Goal: Task Accomplishment & Management: Complete application form

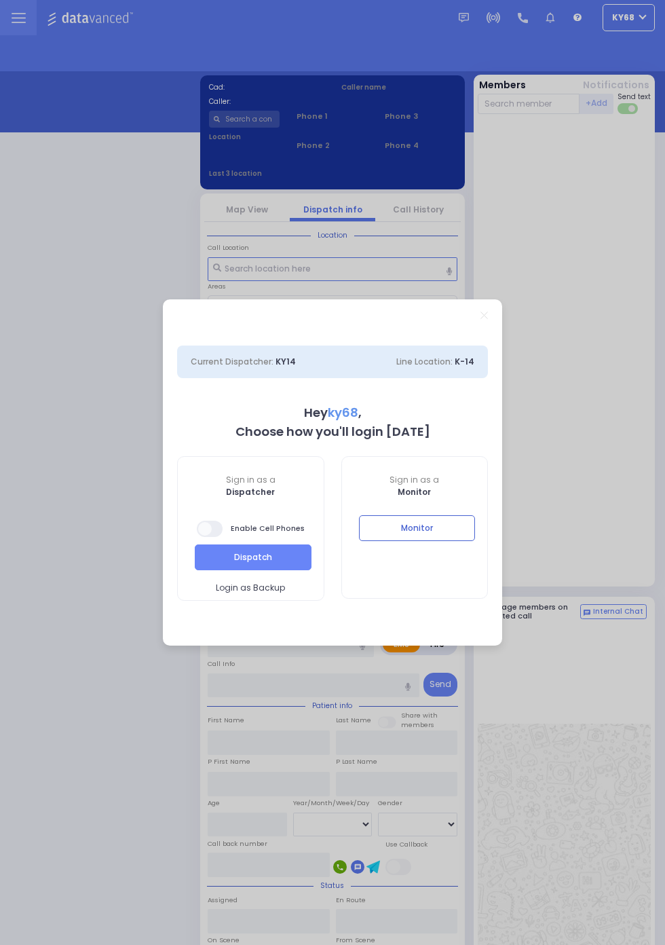
select select "12"
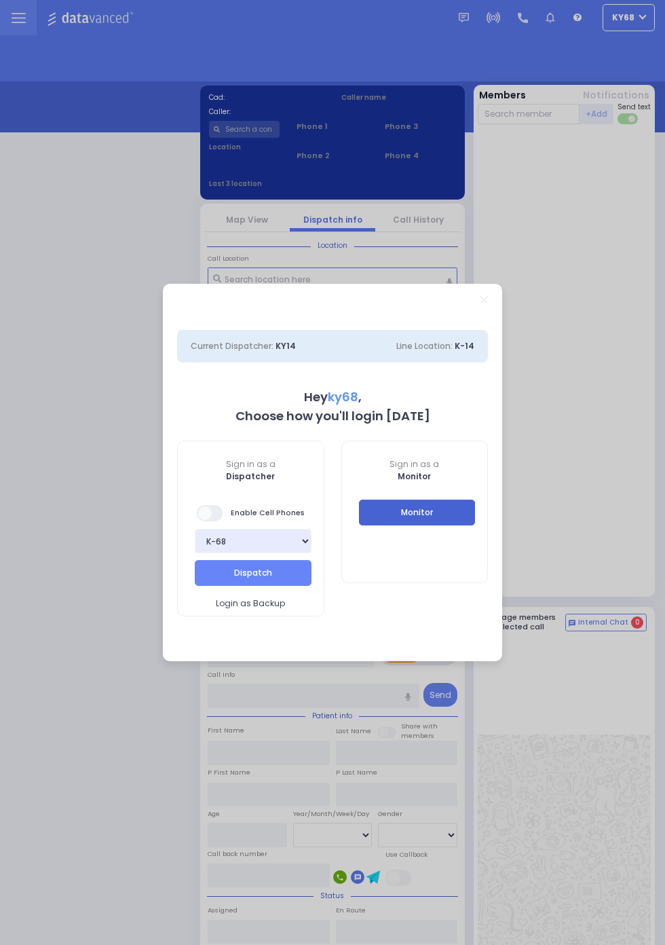
click at [476, 525] on button "Monitor" at bounding box center [417, 513] width 117 height 26
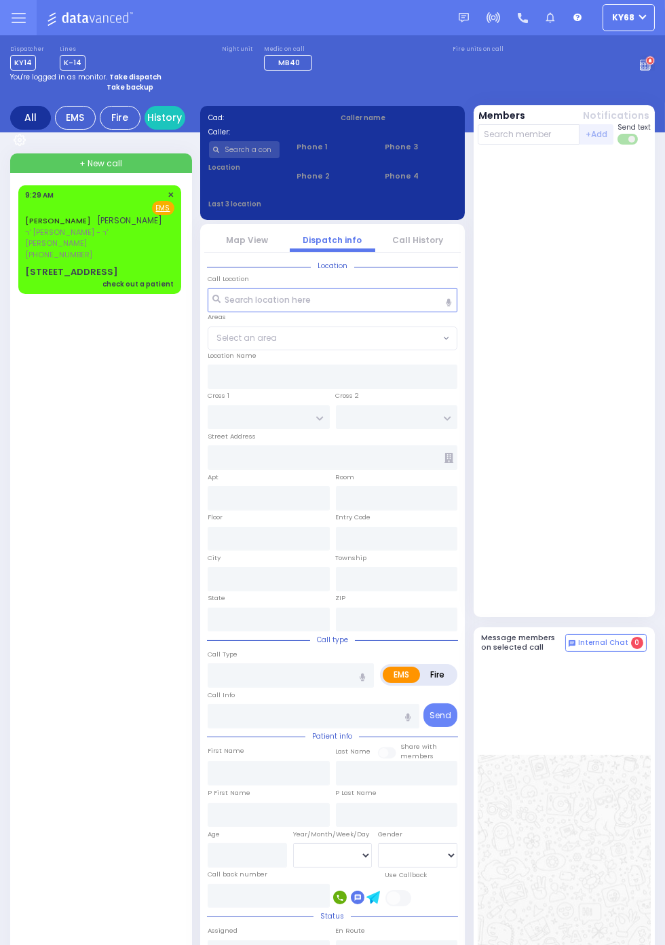
click at [29, 236] on span "ר' [PERSON_NAME] - ר' [PERSON_NAME]" at bounding box center [97, 238] width 145 height 22
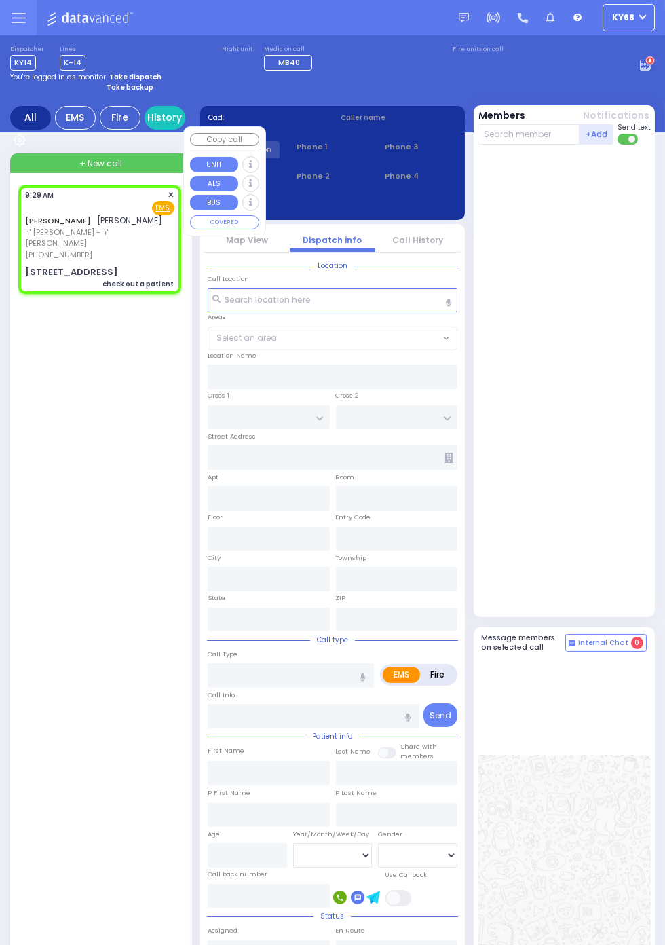
select select
type input "check out a patient"
radio input "true"
type input "KALMEN"
type input "FULOP"
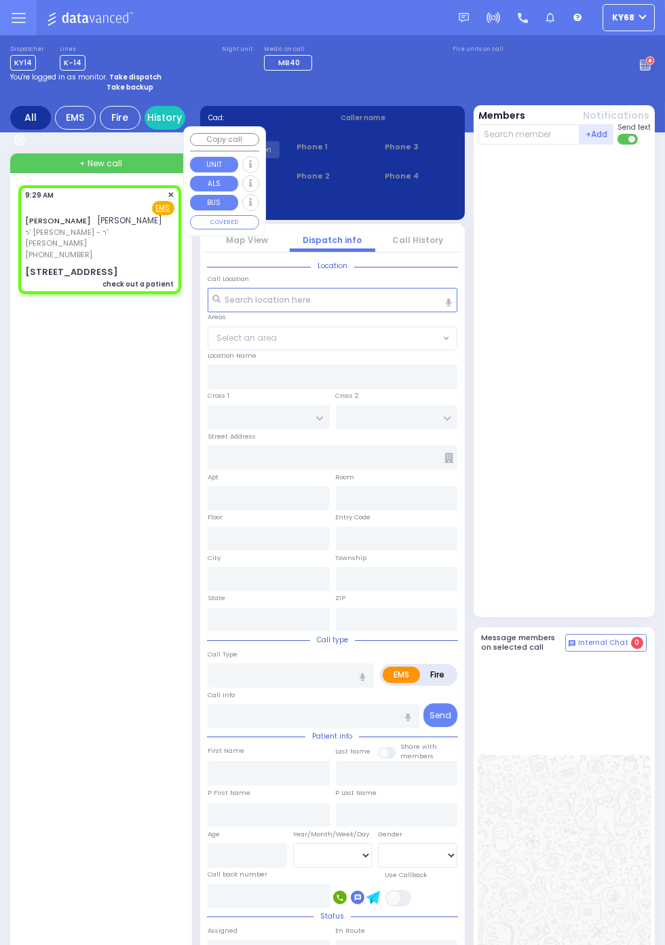
select select
type input "09:29"
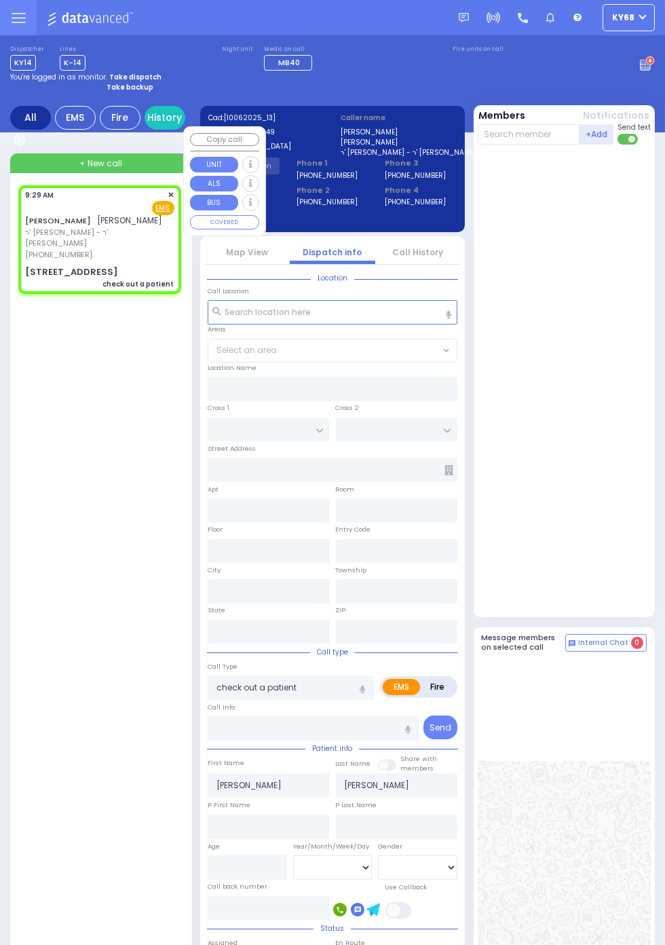
type input "ANIPOLI DR"
type input "PREMISHLAN WAY"
type input "4 RUZHIN RD"
type input "202"
type input "Monroe"
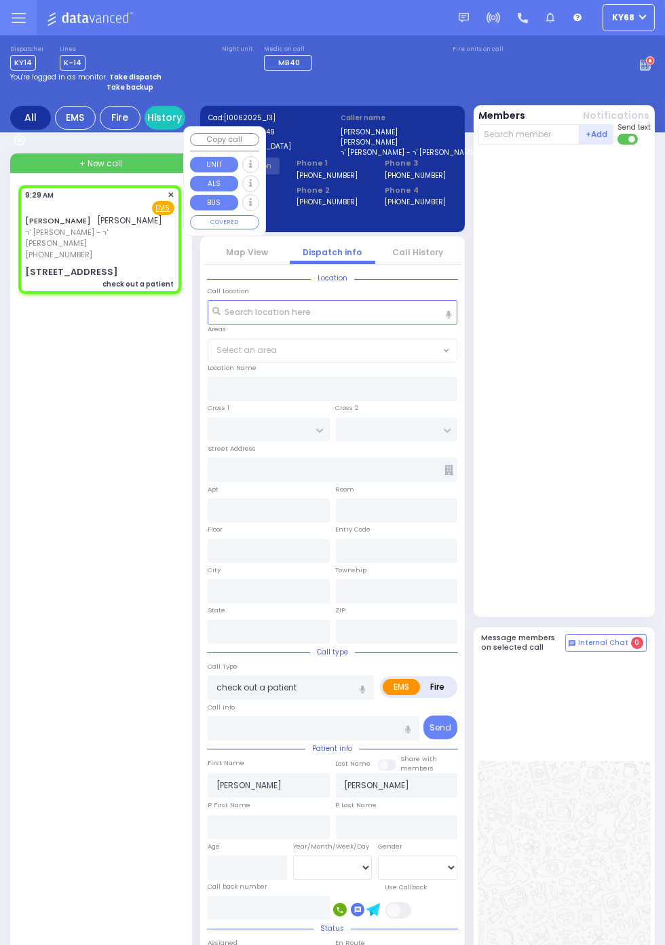
type input "[US_STATE]"
type input "10950"
select select "ATZEI TAMURIM"
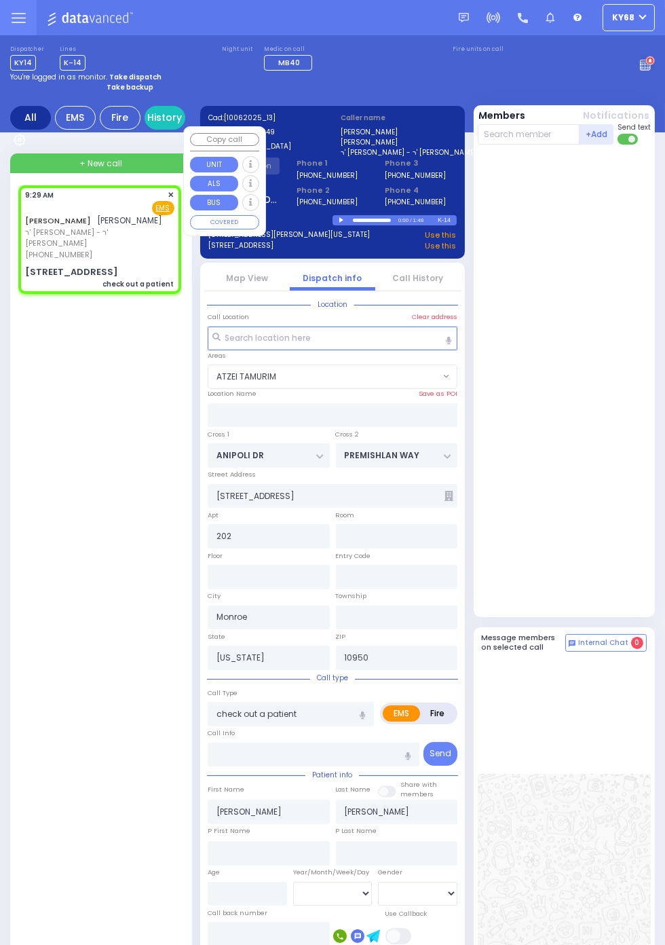
click at [616, 437] on div at bounding box center [566, 380] width 177 height 461
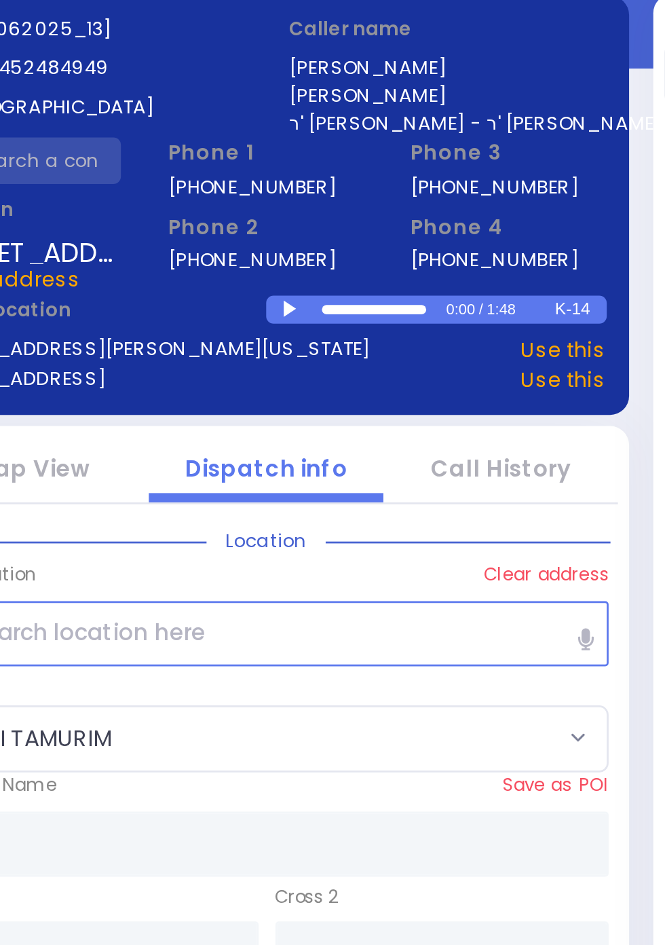
click at [342, 220] on div at bounding box center [342, 220] width 7 height 6
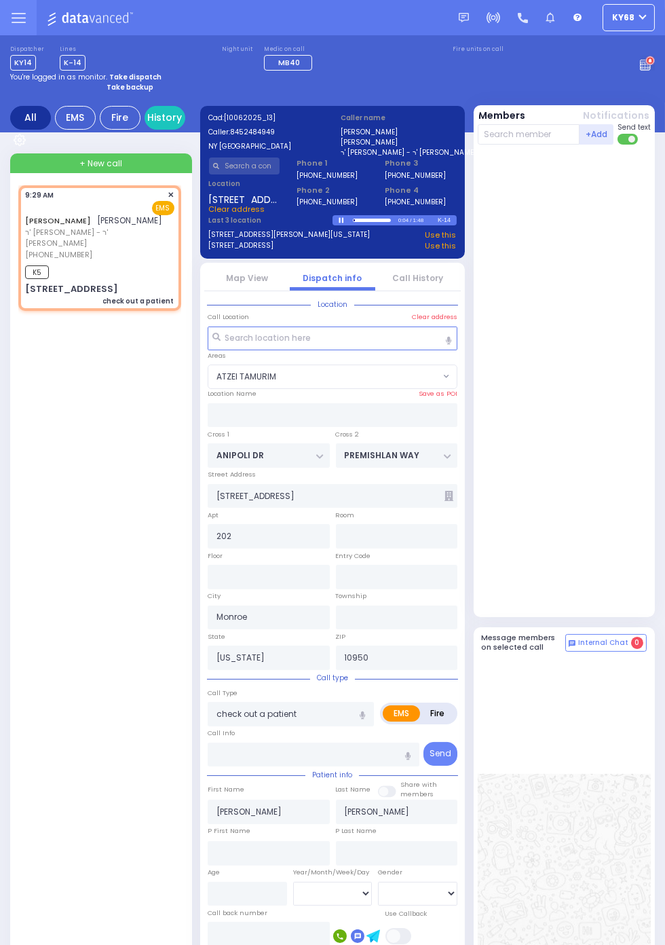
select select
radio input "true"
select select
type input "09:32"
select select "ATZEI TAMURIM"
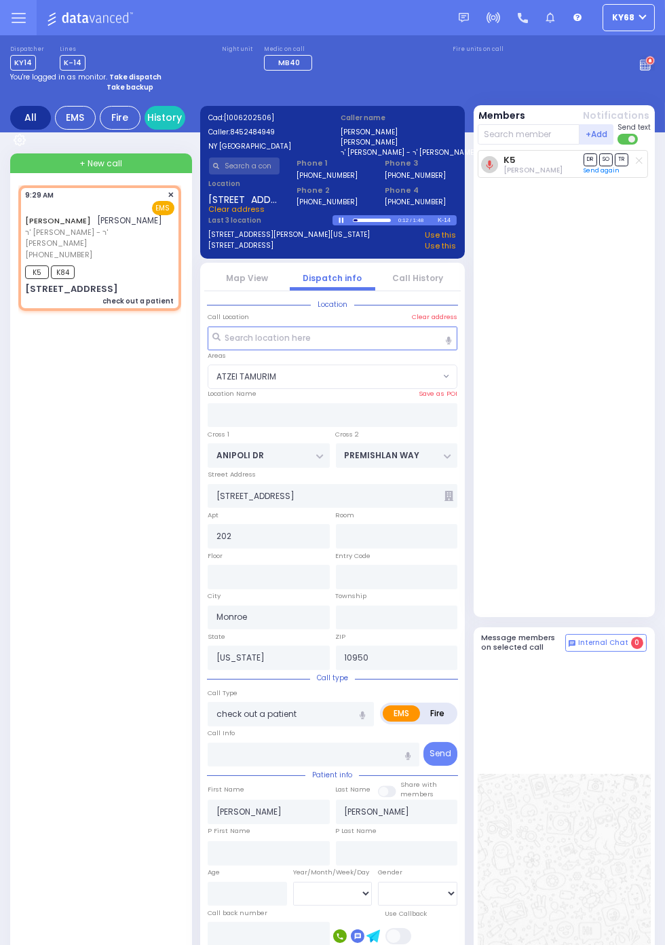
select select
radio input "true"
select select
select select "ATZEI TAMURIM"
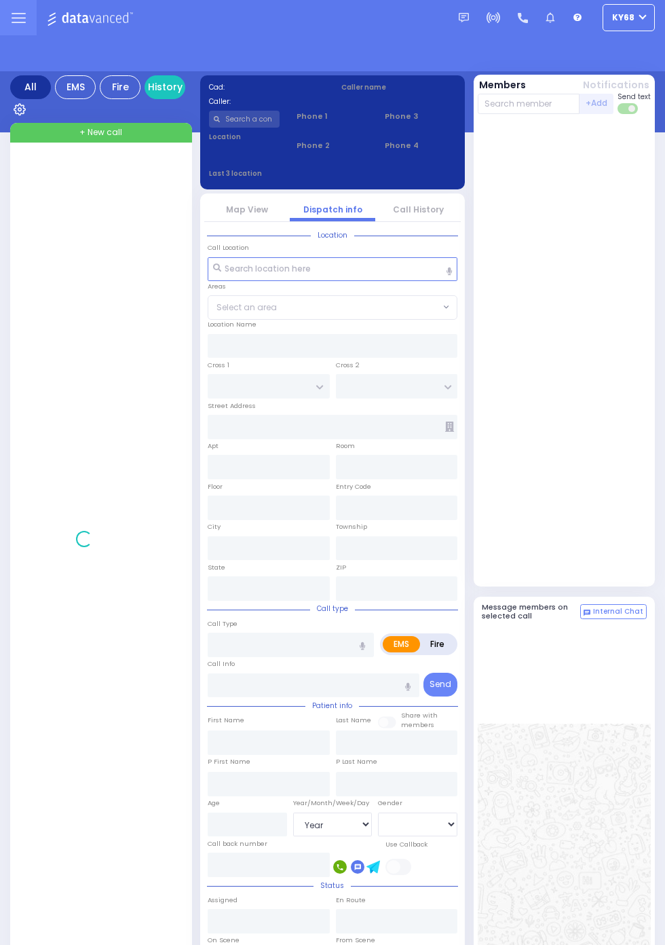
select select "Year"
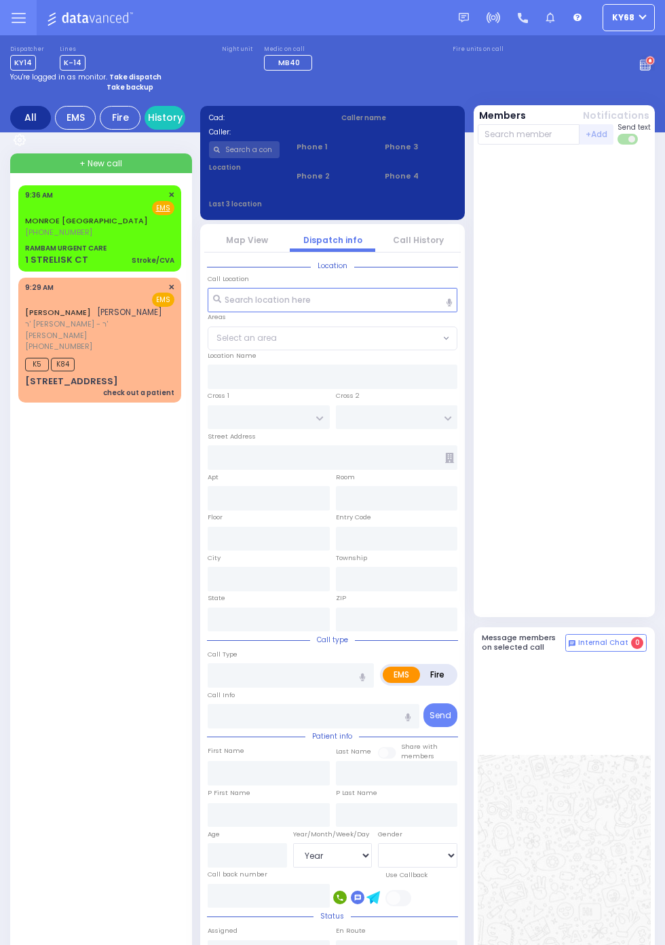
click at [25, 230] on span "[PHONE_NUMBER]" at bounding box center [58, 232] width 67 height 11
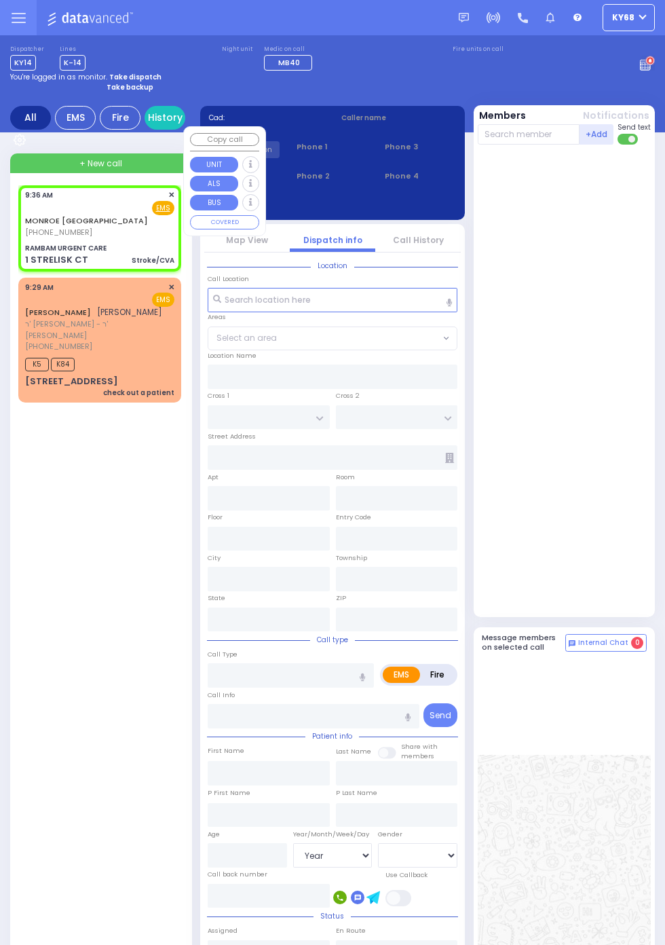
select select
type input "Stroke/CVA"
radio input "true"
type input "55"
select select "Year"
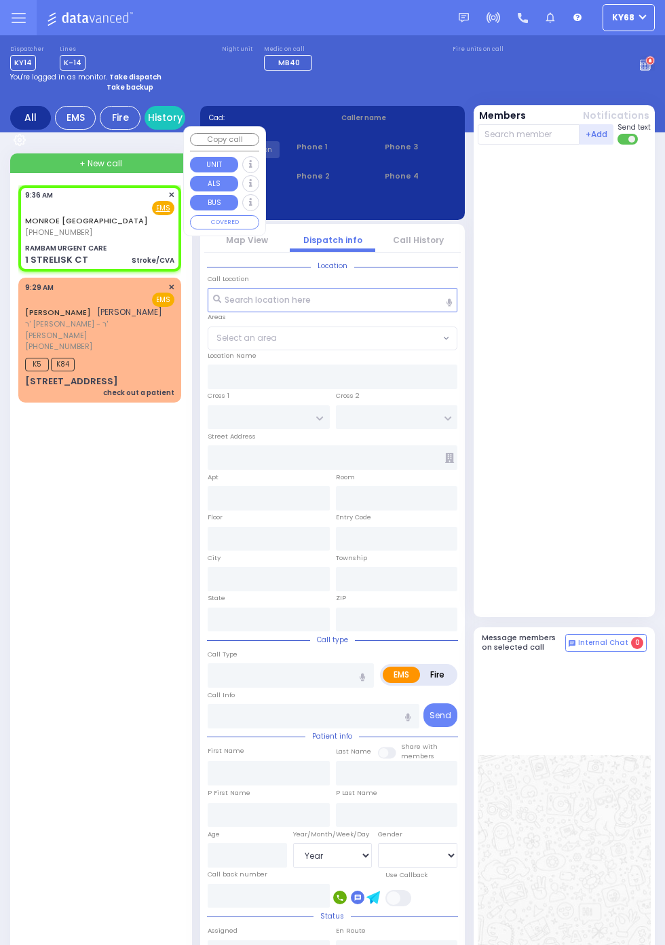
select select "[DEMOGRAPHIC_DATA]"
type input "09:36"
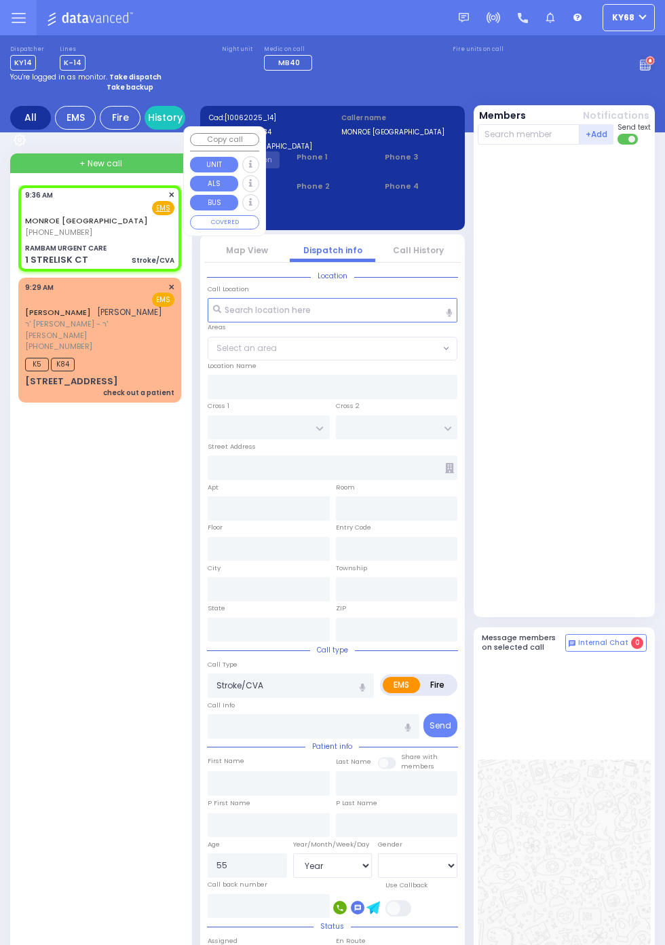
type input "RAMBAM URGENT CARE"
type input "FOREST RD"
type input "1 STRELISK CT"
type input "[PERSON_NAME]"
type input "[US_STATE]"
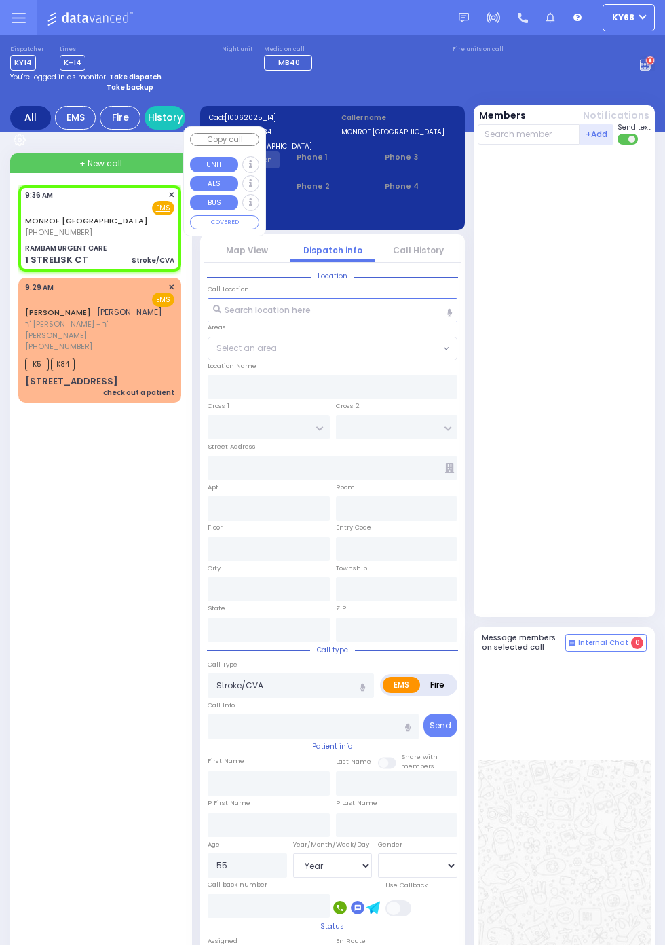
type input "10950"
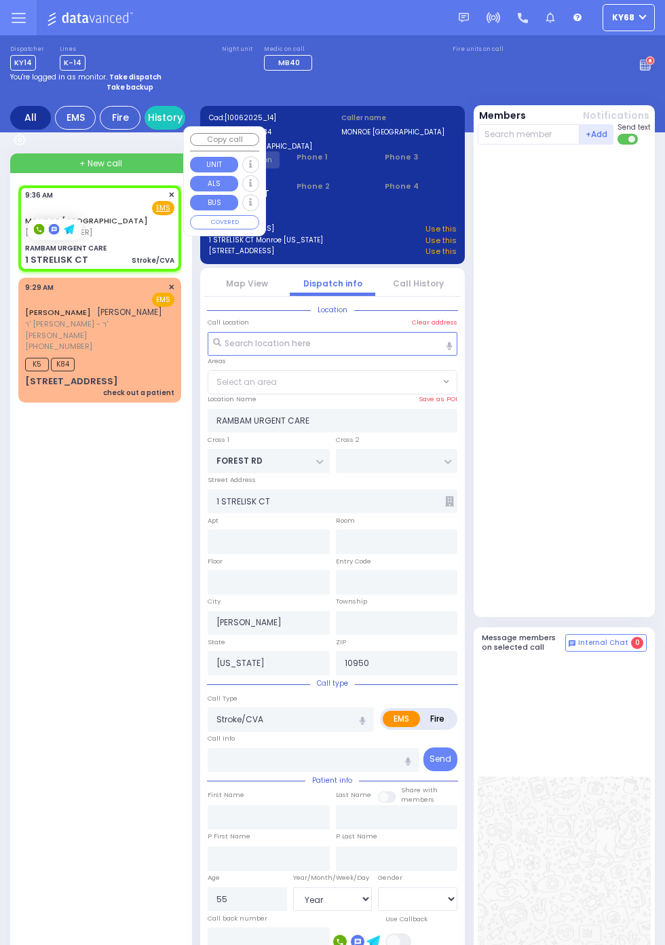
click at [614, 462] on div at bounding box center [566, 380] width 177 height 461
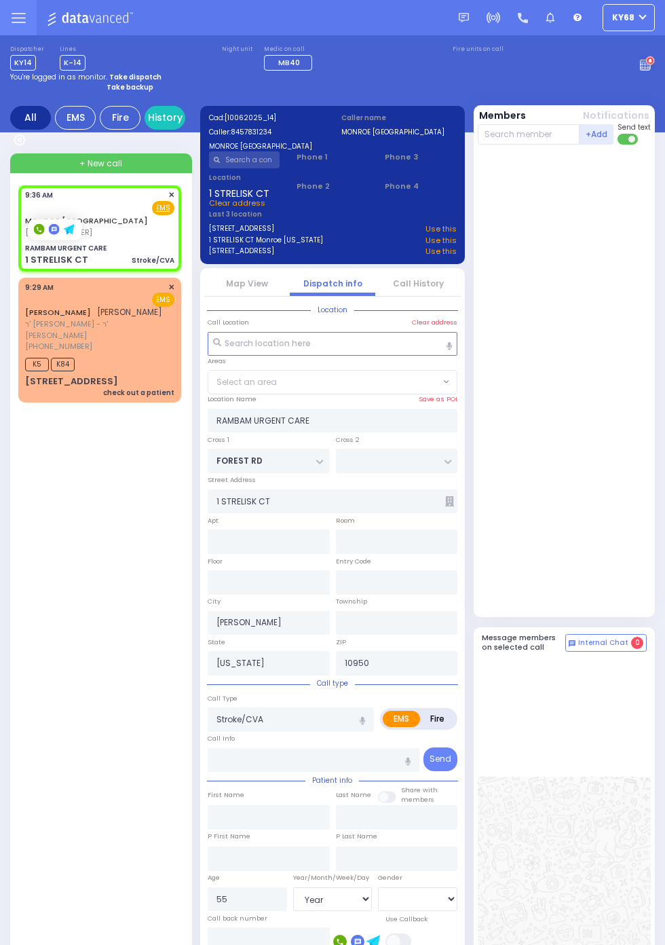
select select "MONROE"
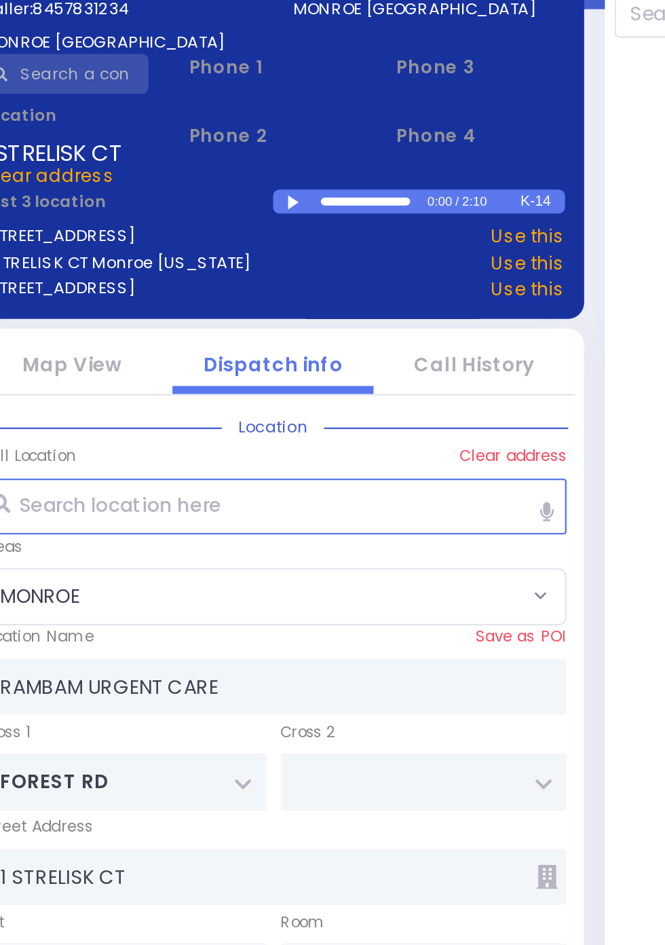
click at [347, 218] on div at bounding box center [342, 215] width 7 height 6
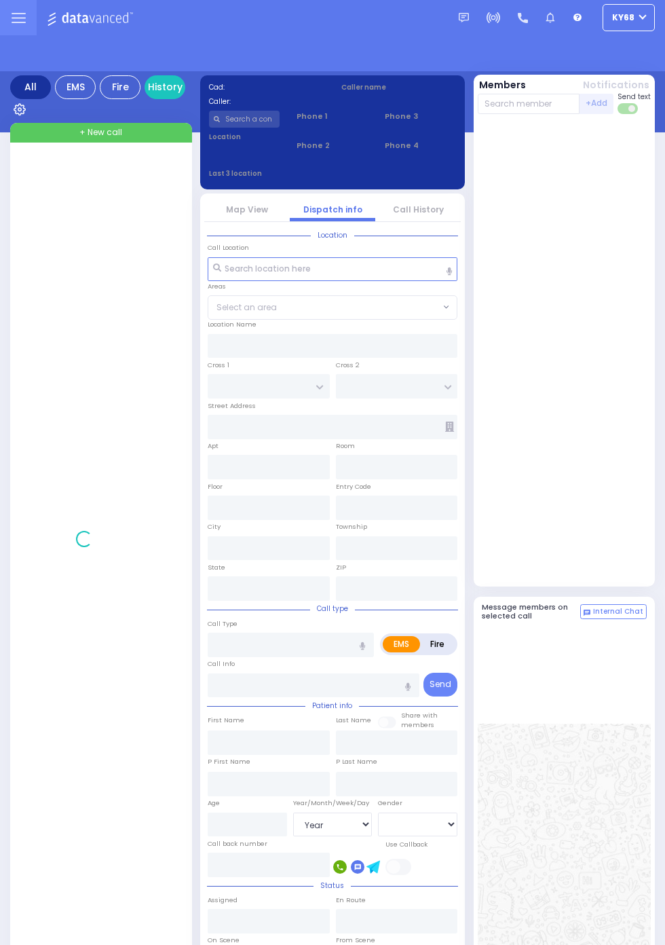
select select "Year"
select select "[DEMOGRAPHIC_DATA]"
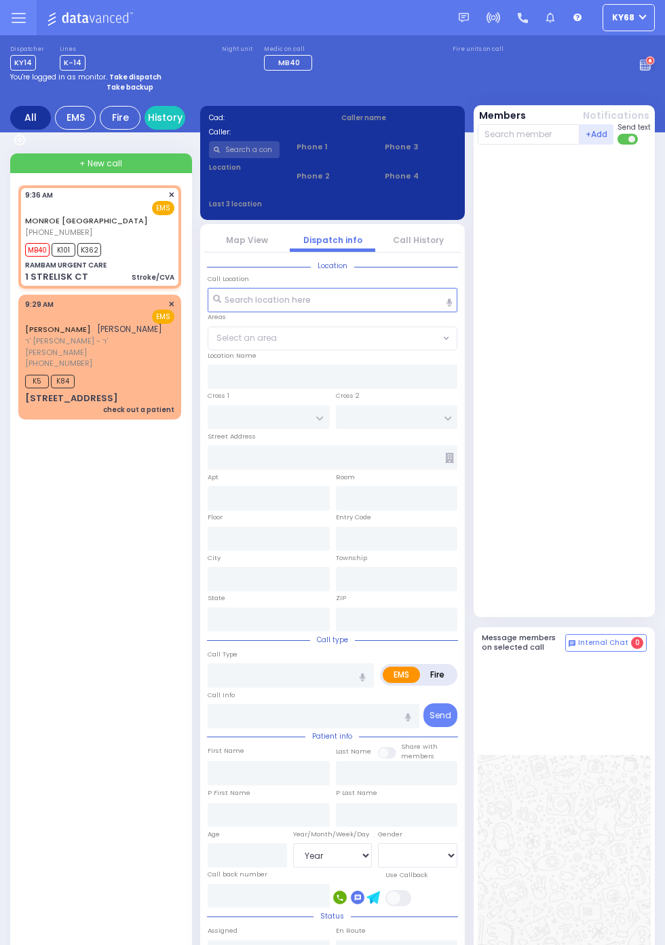
select select
type input "Stroke/CVA"
radio input "true"
type input "55"
select select "Year"
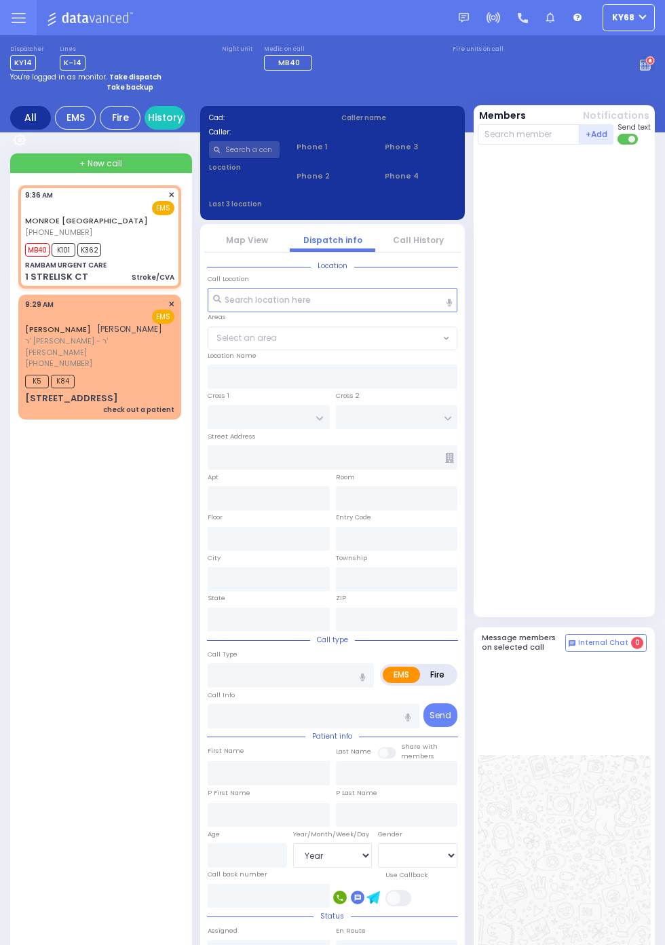
select select "[DEMOGRAPHIC_DATA]"
type input "09:36"
type input "09:39"
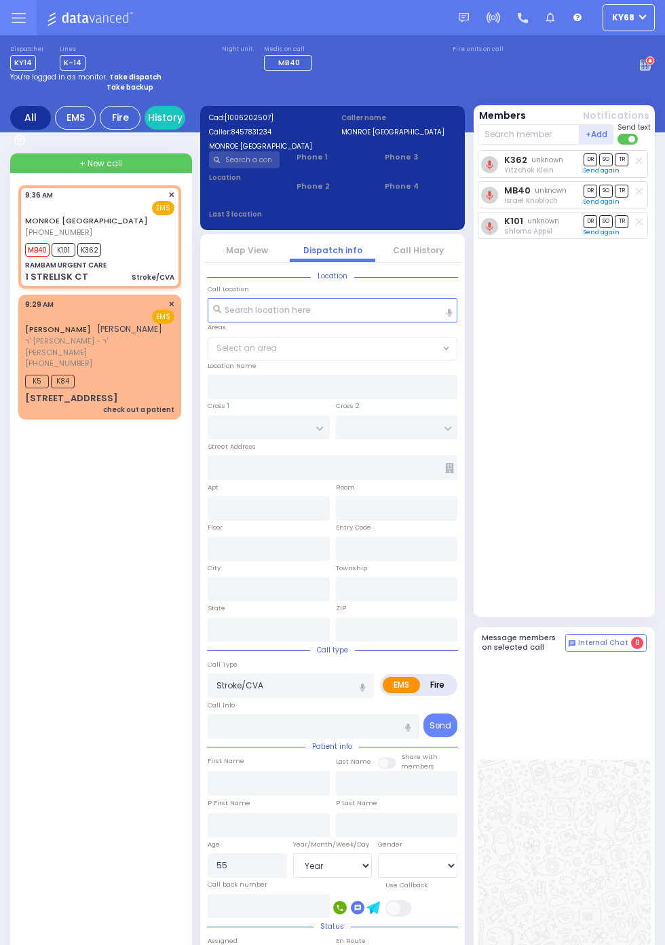
type input "RAMBAM URGENT CARE"
type input "FOREST RD"
type input "1 STRELISK CT"
type input "[PERSON_NAME]"
type input "[US_STATE]"
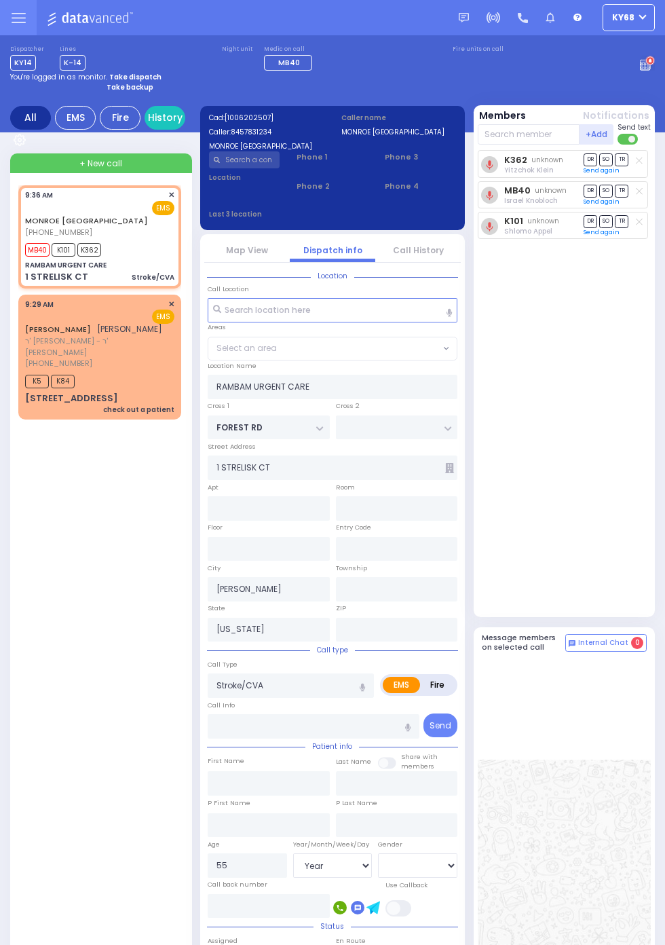
type input "10950"
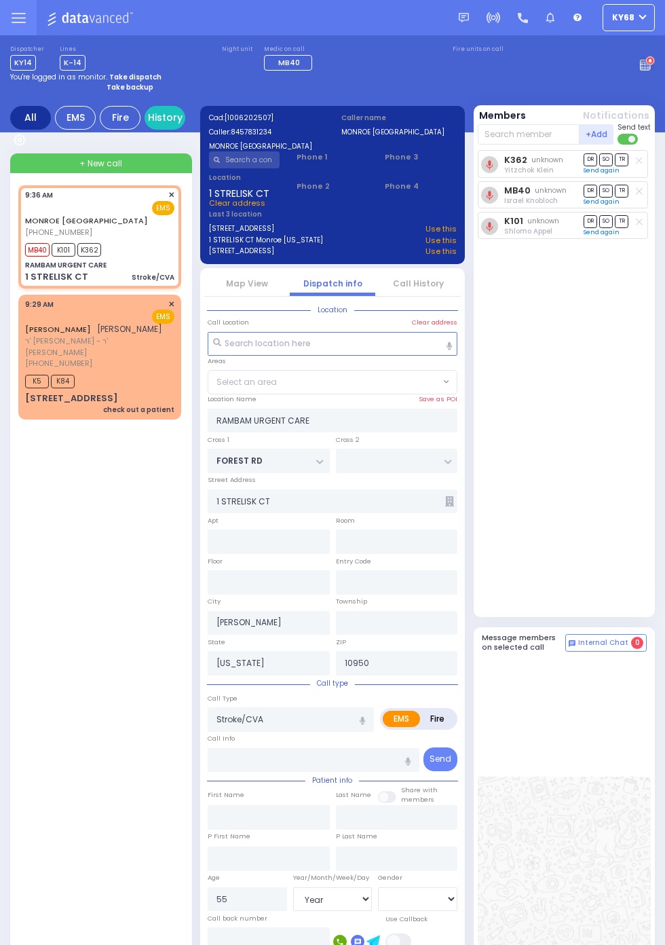
select select "MONROE"
